Goal: Feedback & Contribution: Contribute content

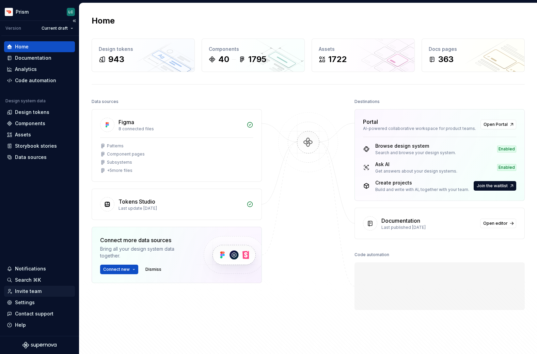
click at [43, 289] on div "Invite team" at bounding box center [39, 291] width 65 height 7
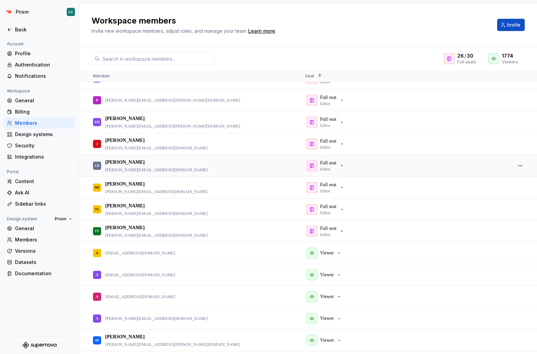
scroll to position [413, 0]
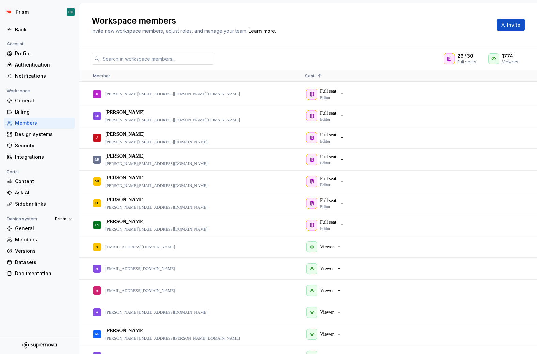
click at [171, 64] on input "text" at bounding box center [157, 58] width 114 height 12
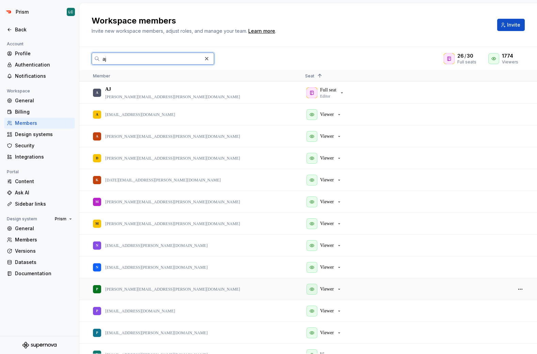
scroll to position [0, 0]
type input "aj"
click at [24, 35] on div "Back" at bounding box center [39, 29] width 71 height 11
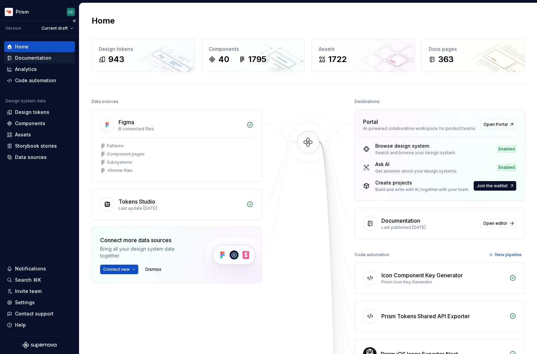
click at [35, 55] on div "Documentation" at bounding box center [33, 58] width 36 height 7
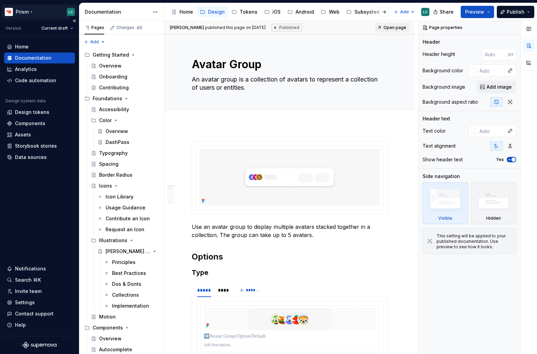
click at [63, 12] on html "Prism LC Version Current draft Home Documentation Analytics Code automation Des…" at bounding box center [268, 177] width 537 height 354
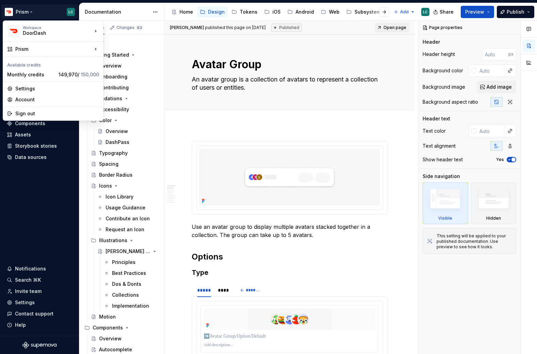
click at [314, 106] on html "Prism LC Version Current draft Home Documentation Analytics Code automation Des…" at bounding box center [268, 177] width 537 height 354
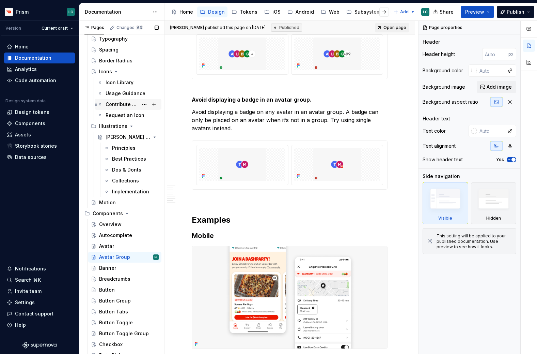
scroll to position [125, 0]
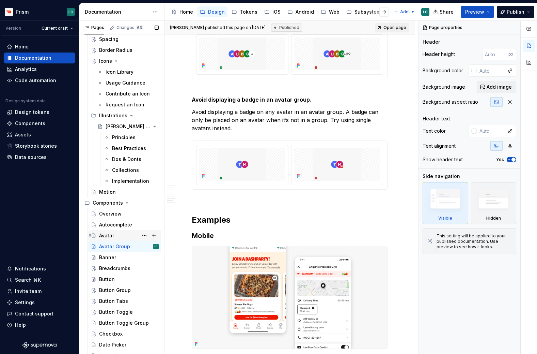
click at [123, 234] on div "Avatar" at bounding box center [129, 236] width 60 height 10
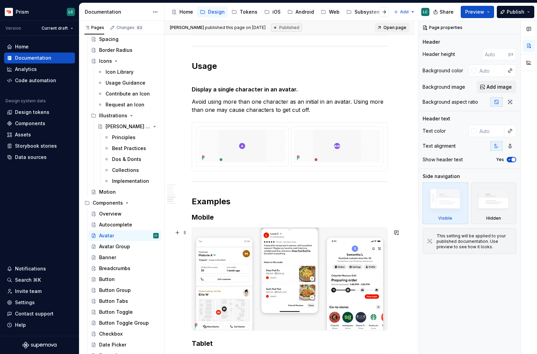
scroll to position [1070, 0]
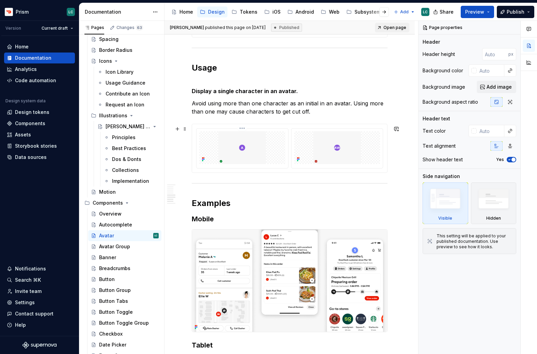
click at [209, 136] on img at bounding box center [242, 147] width 86 height 33
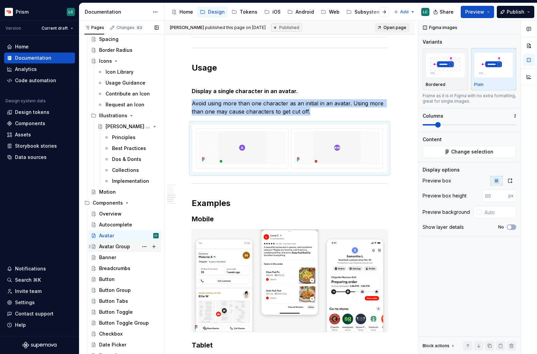
click at [125, 246] on div "Avatar Group" at bounding box center [114, 246] width 31 height 7
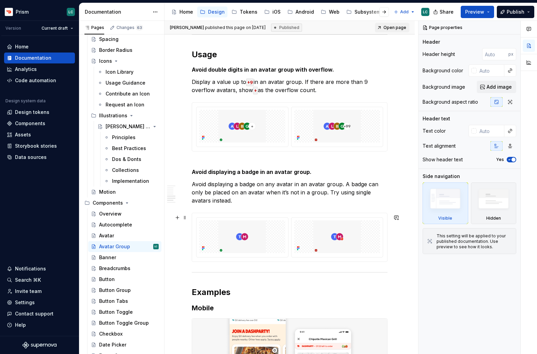
scroll to position [1156, 0]
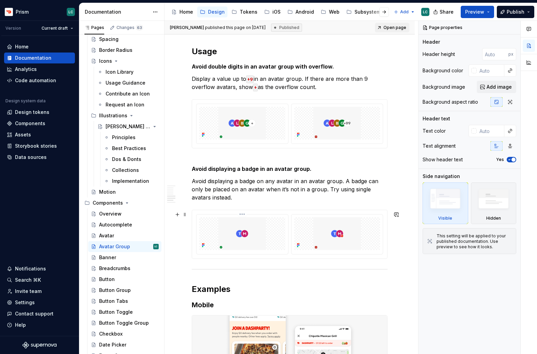
click at [236, 235] on img at bounding box center [242, 233] width 86 height 33
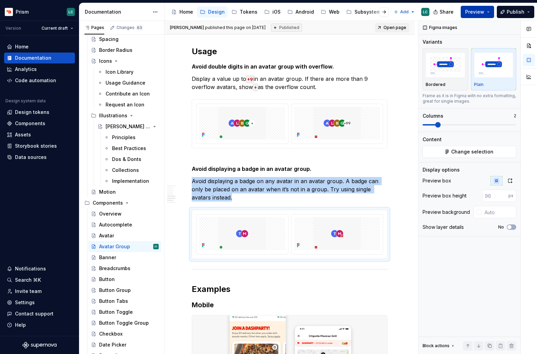
click at [483, 16] on button "Preview" at bounding box center [477, 12] width 33 height 12
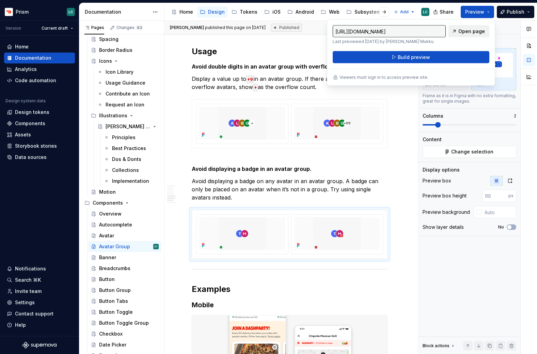
click at [474, 28] on span "Open page" at bounding box center [472, 31] width 27 height 7
click at [249, 248] on img at bounding box center [242, 233] width 86 height 33
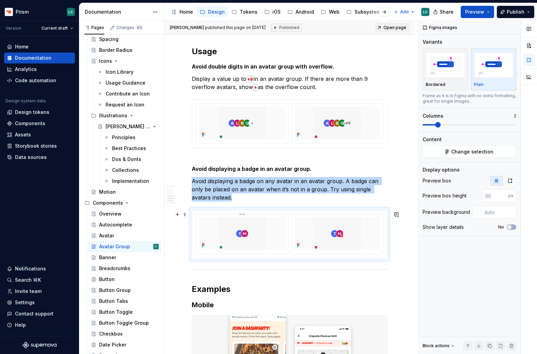
click at [249, 248] on img at bounding box center [242, 233] width 86 height 33
click at [509, 182] on icon "button" at bounding box center [511, 181] width 4 height 4
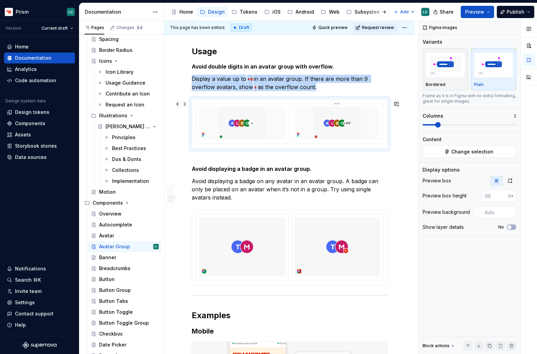
click at [381, 129] on img at bounding box center [337, 123] width 86 height 33
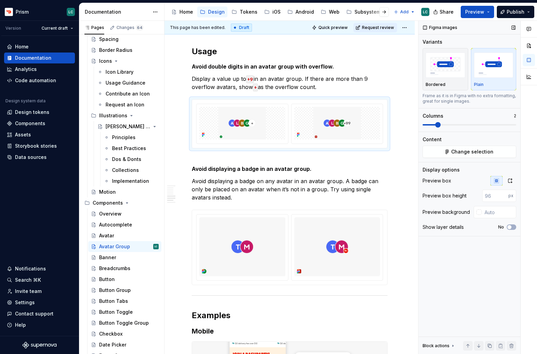
click at [507, 186] on div "Preview box Preview box height px Preview background Show layer details No" at bounding box center [470, 206] width 94 height 60
click at [510, 183] on icon "button" at bounding box center [510, 180] width 5 height 5
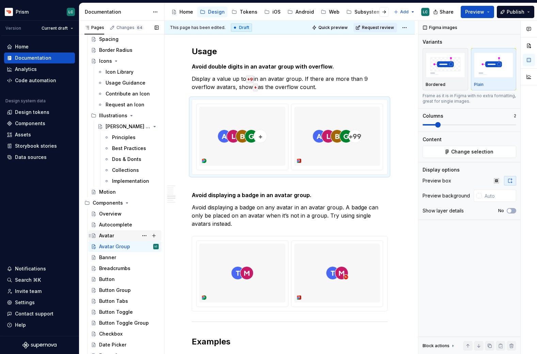
click at [114, 237] on div "Avatar" at bounding box center [129, 236] width 60 height 10
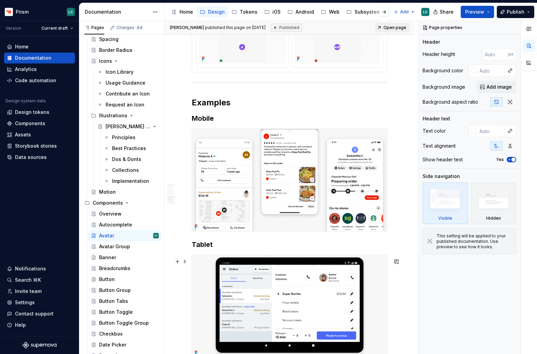
scroll to position [998, 0]
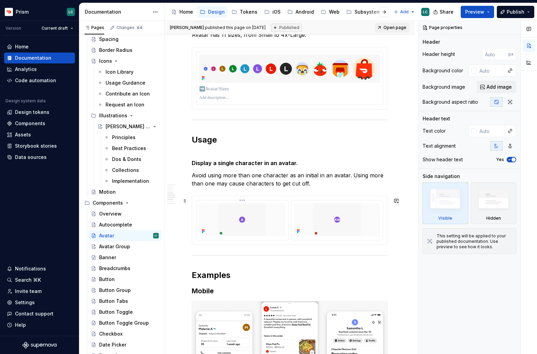
click at [257, 224] on img at bounding box center [242, 219] width 86 height 33
type textarea "*"
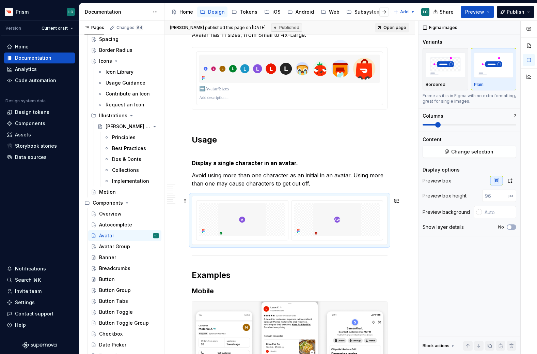
click at [257, 244] on div at bounding box center [289, 220] width 195 height 48
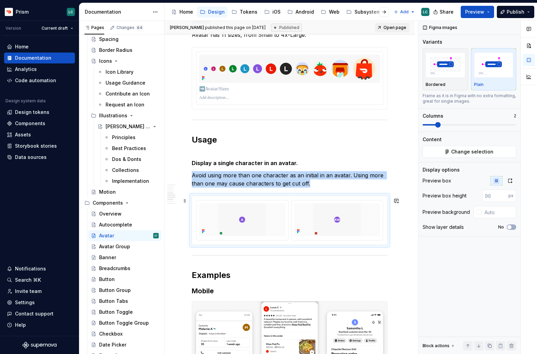
click at [257, 231] on img at bounding box center [242, 219] width 86 height 33
click at [513, 177] on button "button" at bounding box center [510, 181] width 12 height 10
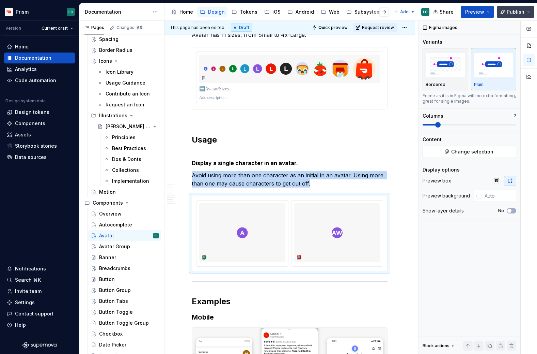
click at [515, 11] on span "Publish" at bounding box center [516, 12] width 18 height 7
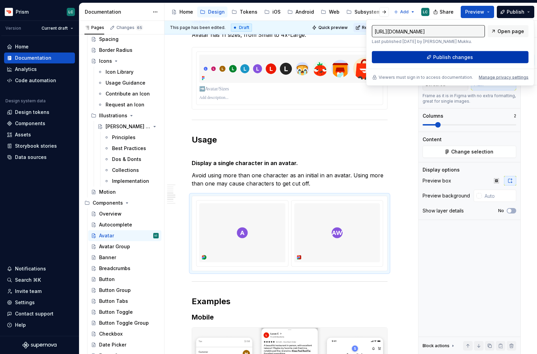
click at [475, 59] on button "Publish changes" at bounding box center [450, 57] width 157 height 12
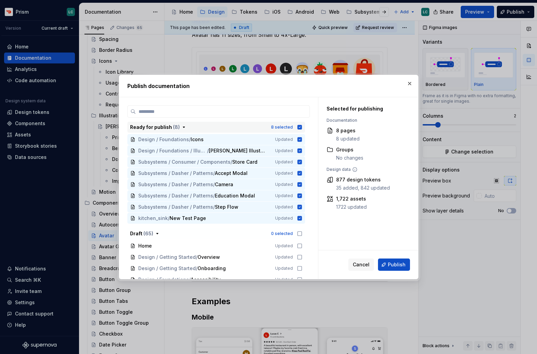
click at [302, 127] on icon "button" at bounding box center [299, 127] width 4 height 4
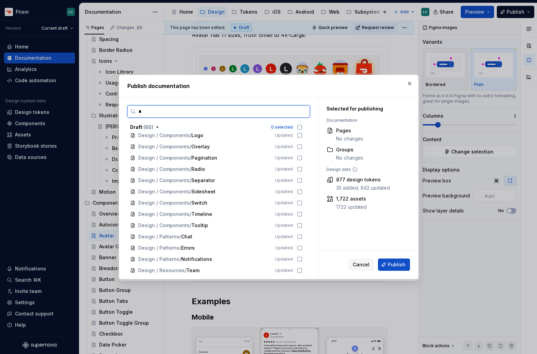
scroll to position [0, 0]
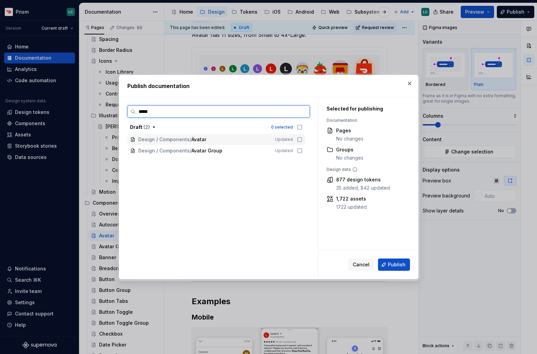
type input "******"
click at [298, 139] on div "Design / Components / Avatar Updated" at bounding box center [216, 139] width 178 height 11
click at [301, 151] on icon at bounding box center [299, 150] width 5 height 5
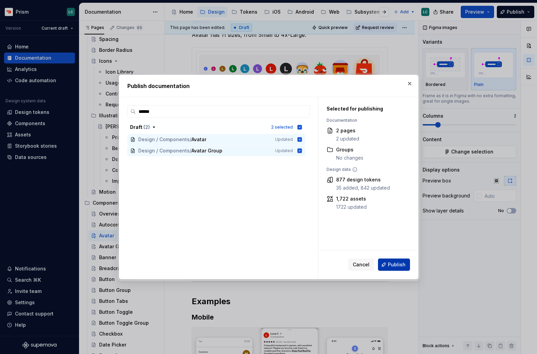
click at [402, 267] on span "Publish" at bounding box center [397, 264] width 18 height 7
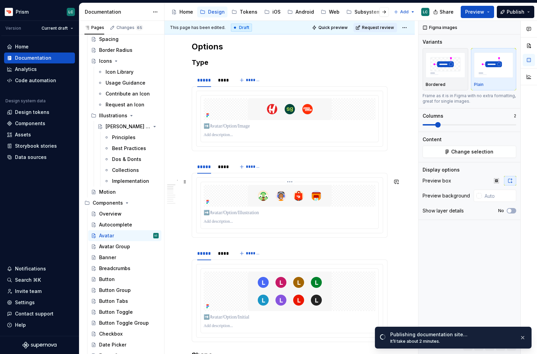
scroll to position [181, 0]
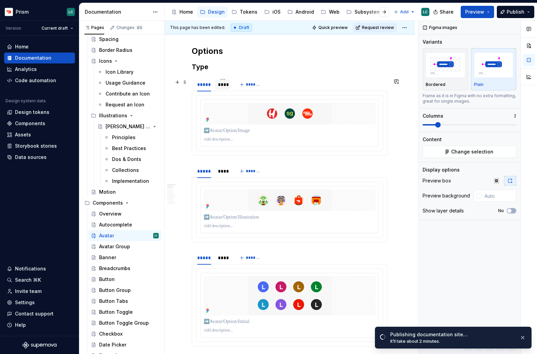
click at [222, 88] on div "****" at bounding box center [223, 84] width 10 height 7
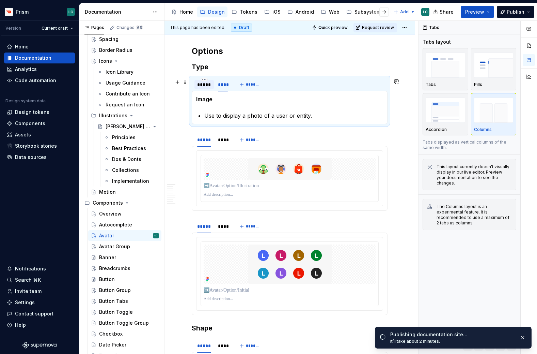
click at [206, 87] on div "*****" at bounding box center [204, 84] width 14 height 7
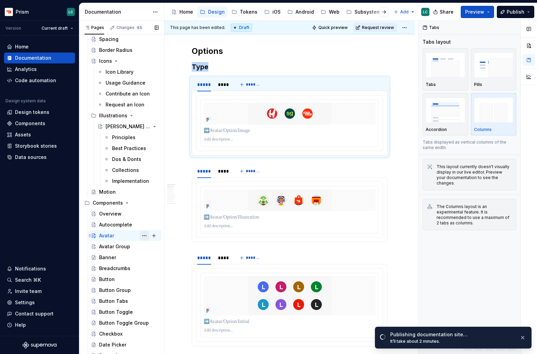
click at [144, 237] on button "Page tree" at bounding box center [145, 236] width 10 height 10
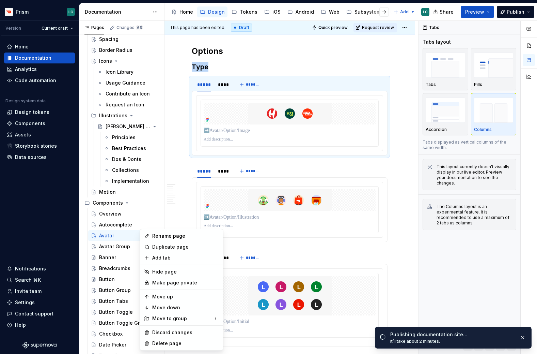
click at [409, 85] on html "Prism LC Version Current draft Home Documentation Analytics Code automation Des…" at bounding box center [268, 177] width 537 height 354
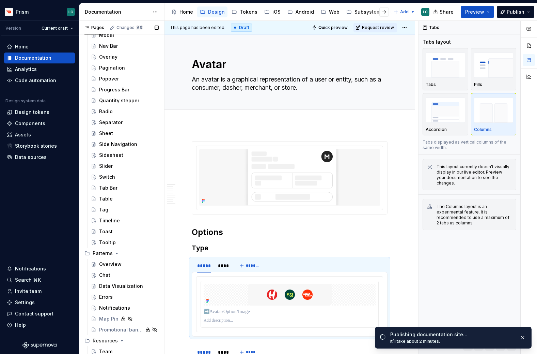
scroll to position [523, 0]
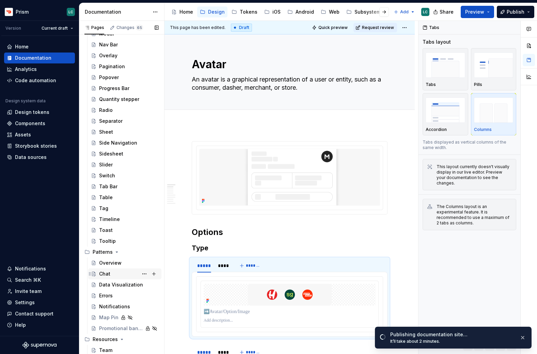
click at [114, 274] on div "Chat" at bounding box center [129, 274] width 60 height 10
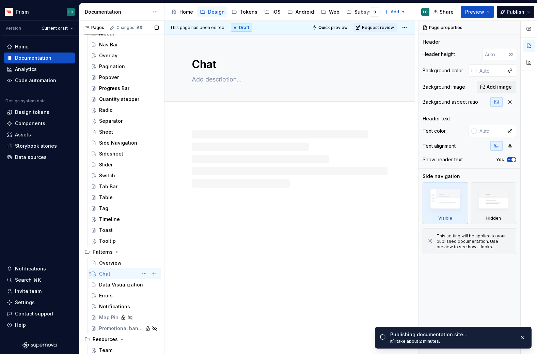
click at [106, 274] on div "Chat" at bounding box center [104, 273] width 11 height 7
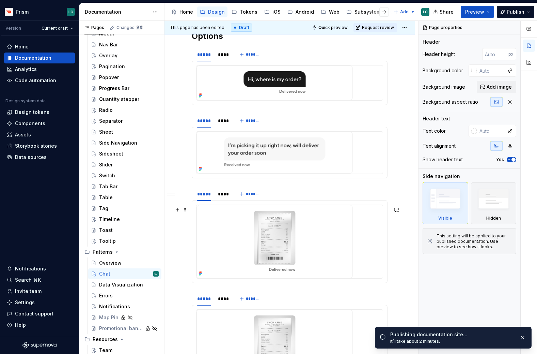
scroll to position [234, 0]
click at [223, 124] on div "****" at bounding box center [223, 120] width 10 height 7
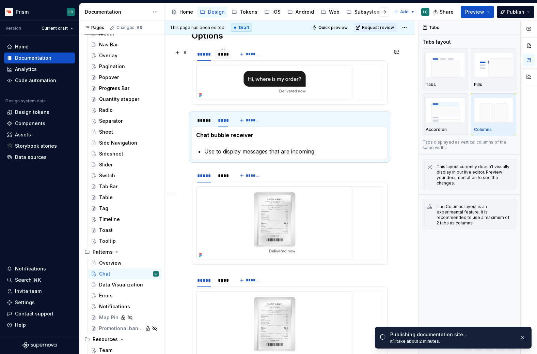
click at [223, 55] on div "****" at bounding box center [223, 54] width 10 height 7
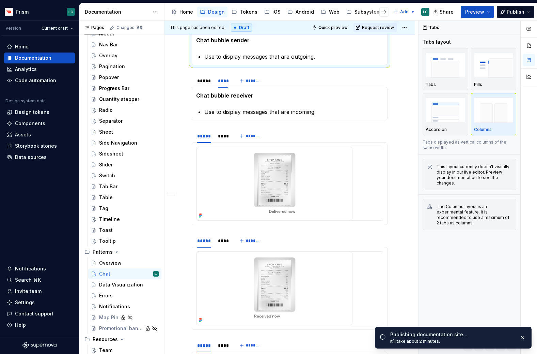
scroll to position [298, 0]
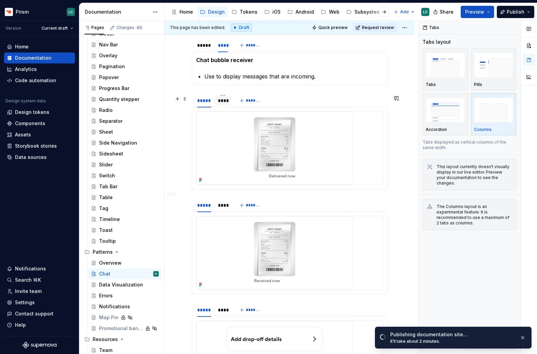
click at [222, 106] on div "****" at bounding box center [222, 100] width 15 height 11
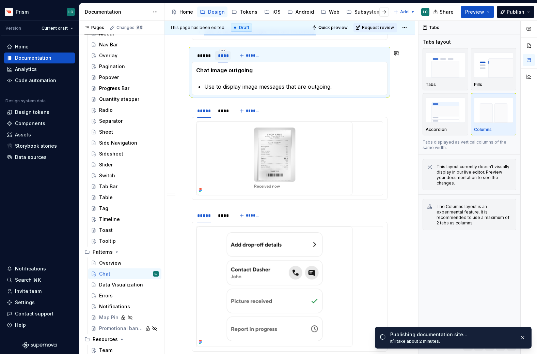
scroll to position [350, 0]
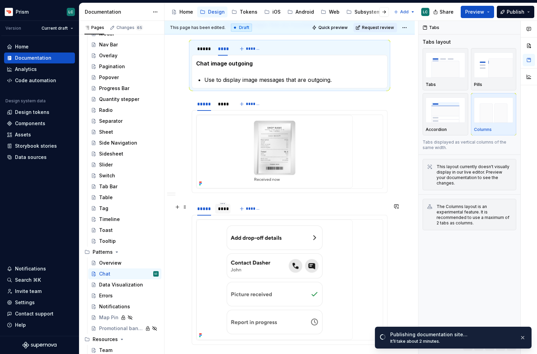
click at [224, 208] on div "****" at bounding box center [223, 208] width 10 height 7
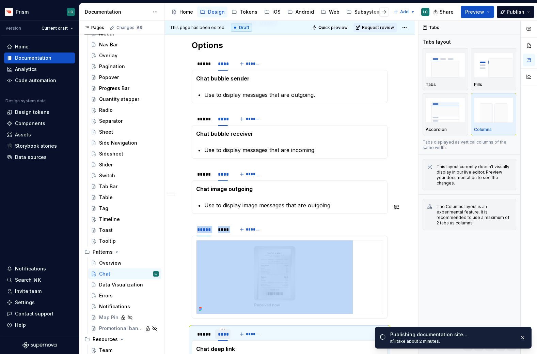
scroll to position [0, 0]
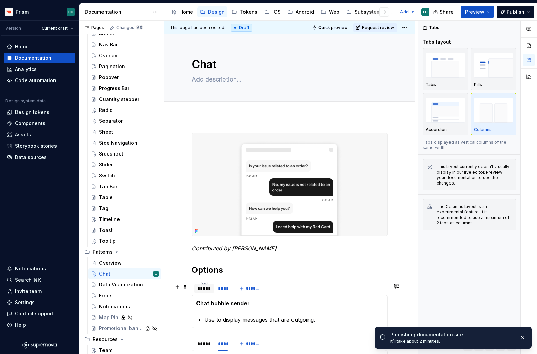
click at [200, 288] on div "*****" at bounding box center [204, 288] width 14 height 7
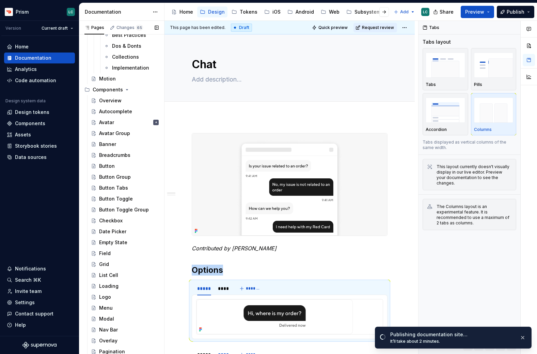
scroll to position [69, 0]
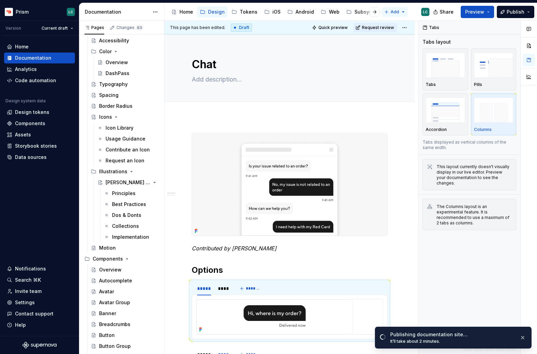
type textarea "*"
